Goal: Entertainment & Leisure: Consume media (video, audio)

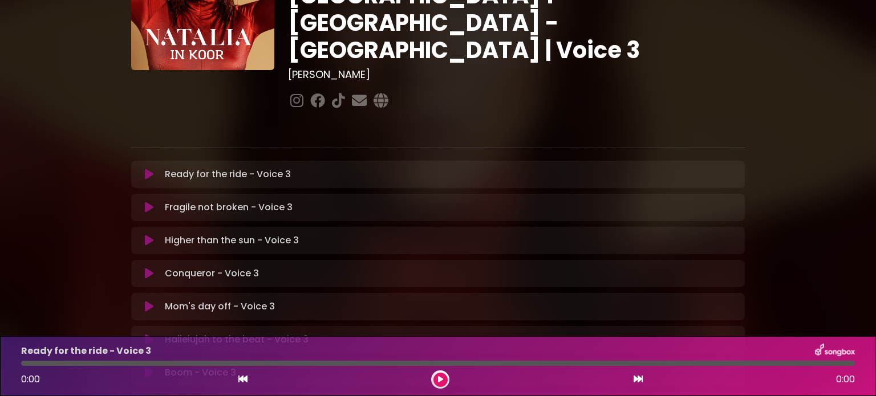
click at [442, 379] on icon at bounding box center [440, 379] width 5 height 7
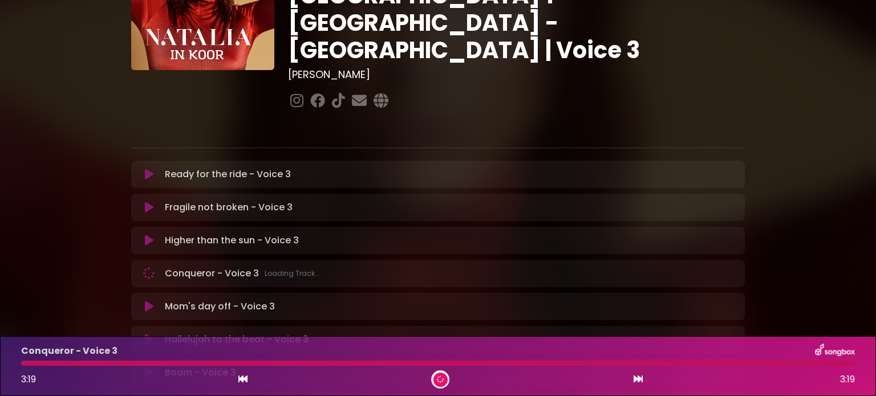
click at [640, 383] on icon at bounding box center [637, 379] width 9 height 9
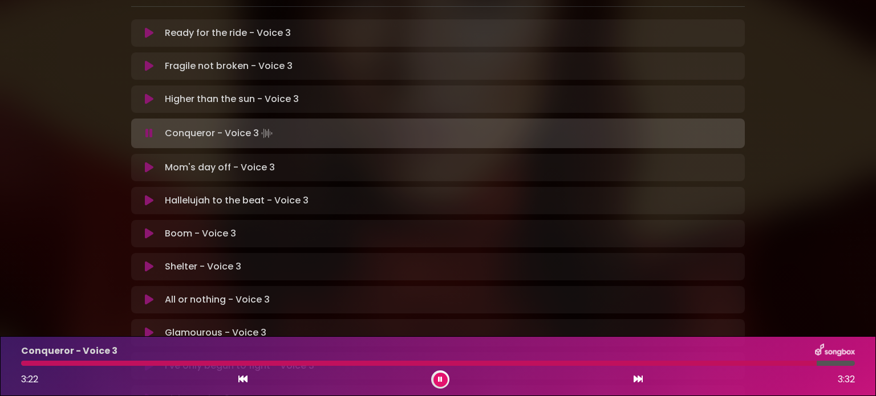
scroll to position [248, 0]
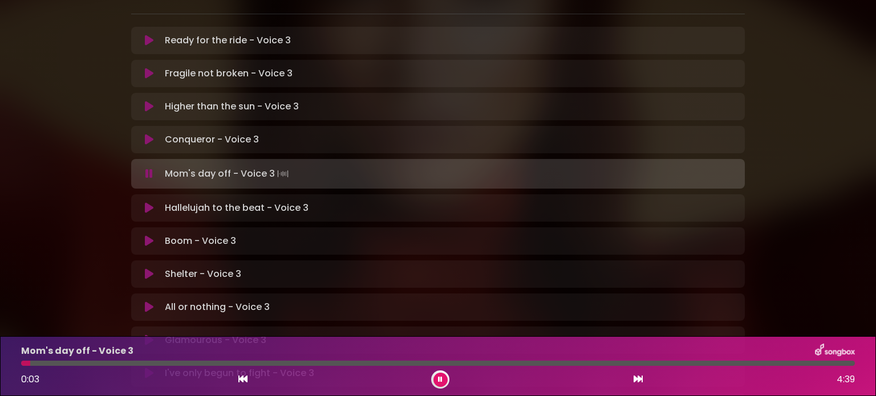
click at [436, 376] on button at bounding box center [440, 380] width 14 height 14
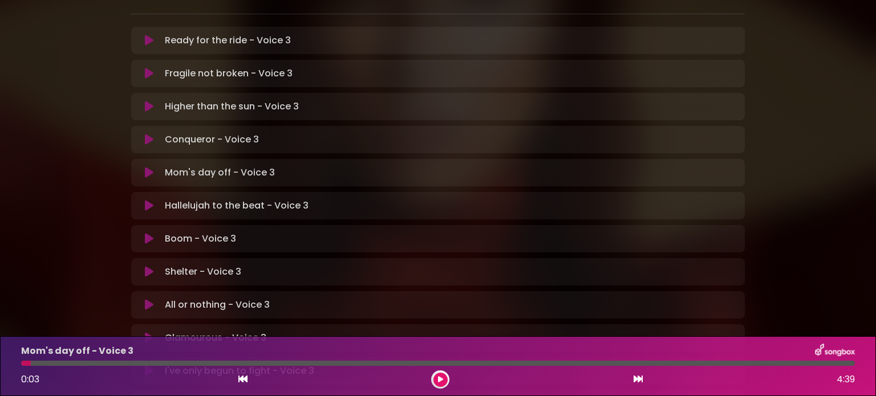
click at [438, 371] on div at bounding box center [440, 380] width 18 height 18
click at [441, 378] on icon at bounding box center [440, 379] width 6 height 7
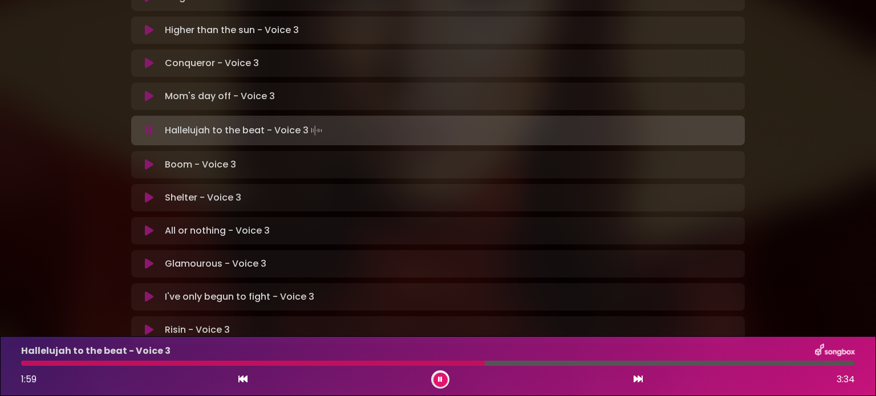
scroll to position [305, 0]
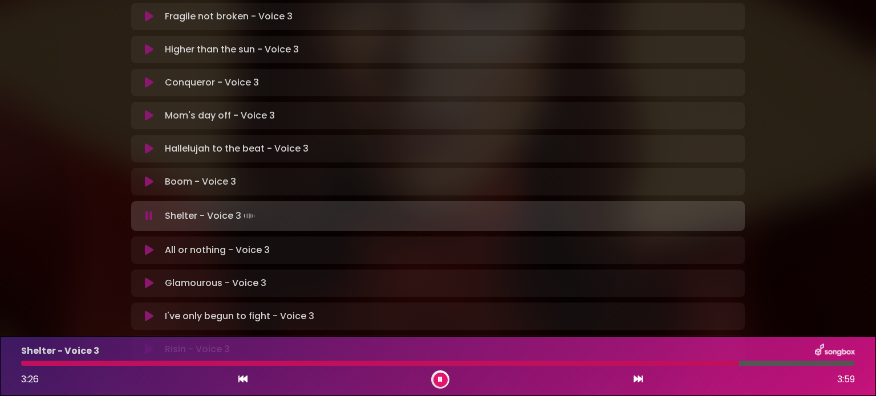
click at [440, 376] on button at bounding box center [440, 380] width 14 height 14
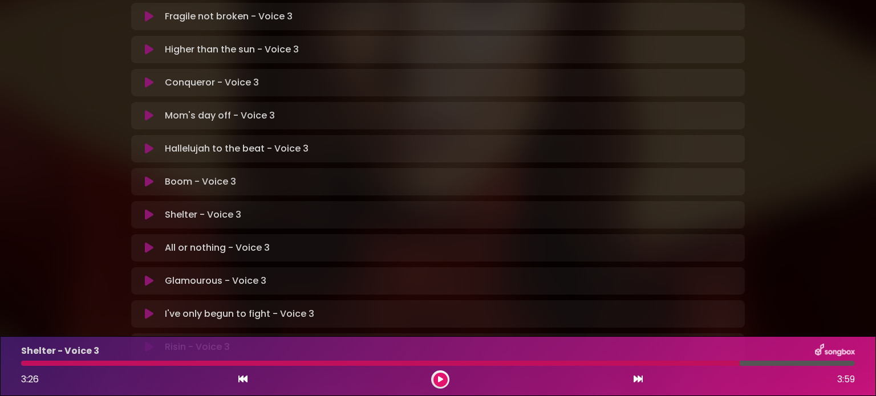
click at [433, 373] on button at bounding box center [440, 380] width 14 height 14
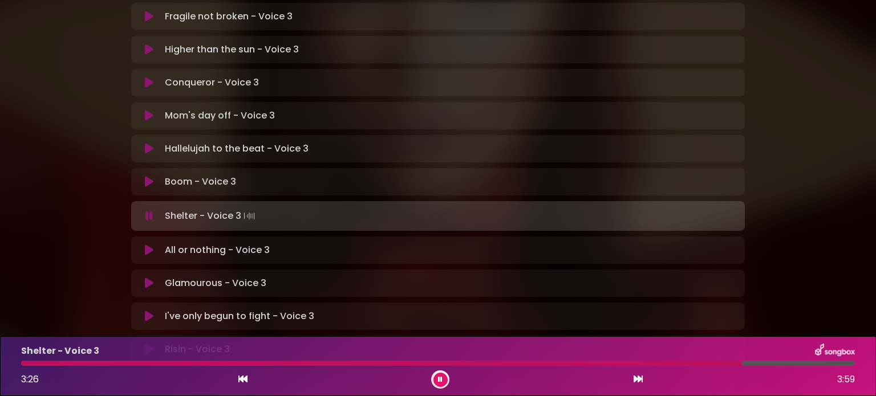
click at [433, 373] on button at bounding box center [440, 380] width 14 height 14
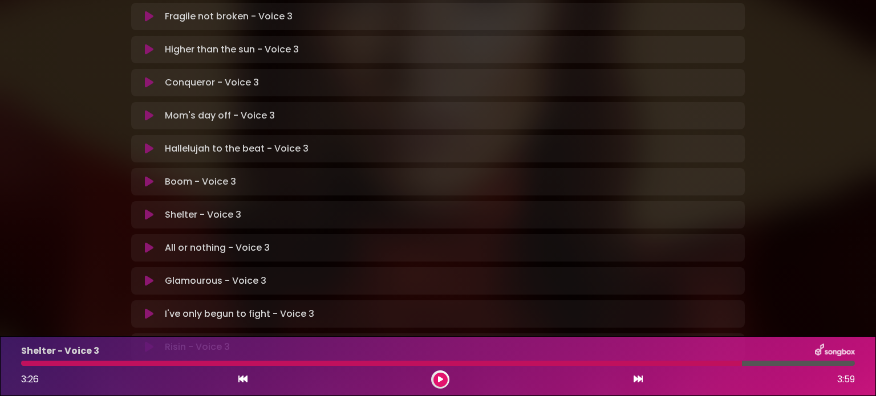
click at [433, 373] on button at bounding box center [440, 380] width 14 height 14
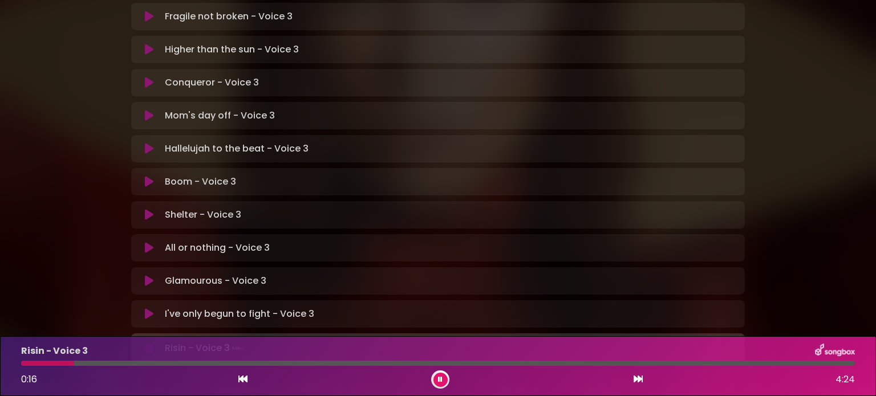
click at [437, 383] on button at bounding box center [440, 380] width 14 height 14
